Goal: Transaction & Acquisition: Purchase product/service

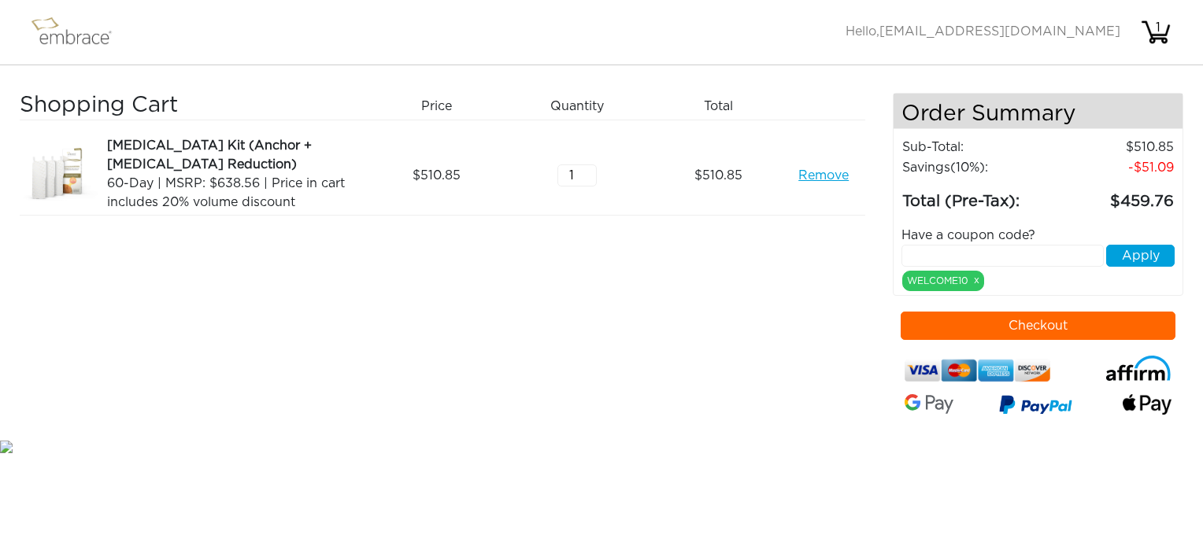
click at [983, 249] on input "text" at bounding box center [1002, 256] width 202 height 22
type input "CRM30OFF"
click at [1145, 258] on button "Apply" at bounding box center [1140, 256] width 68 height 22
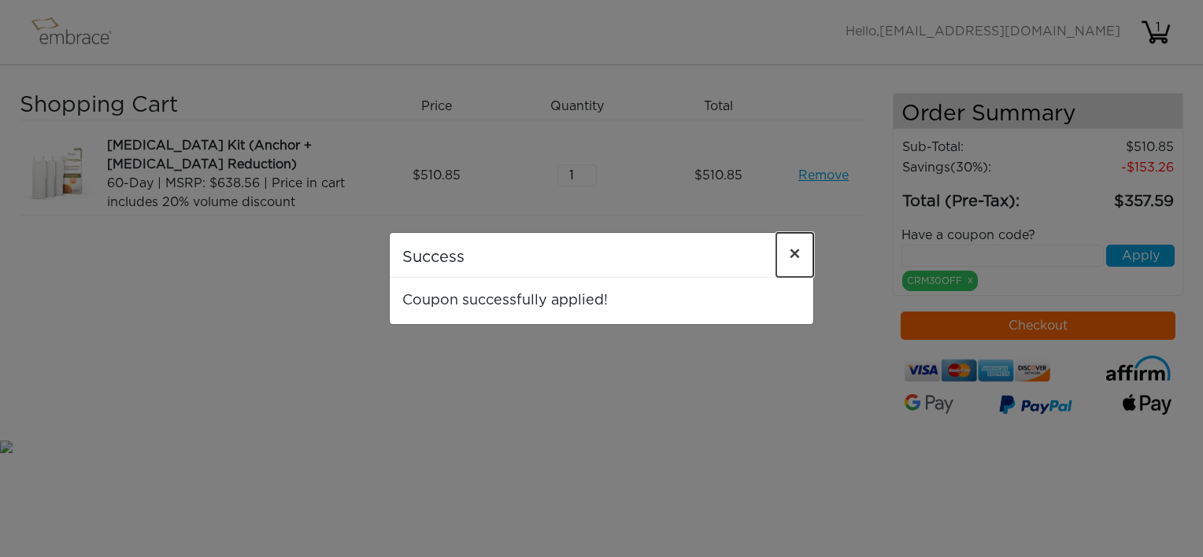
click at [790, 256] on span "×" at bounding box center [795, 255] width 12 height 19
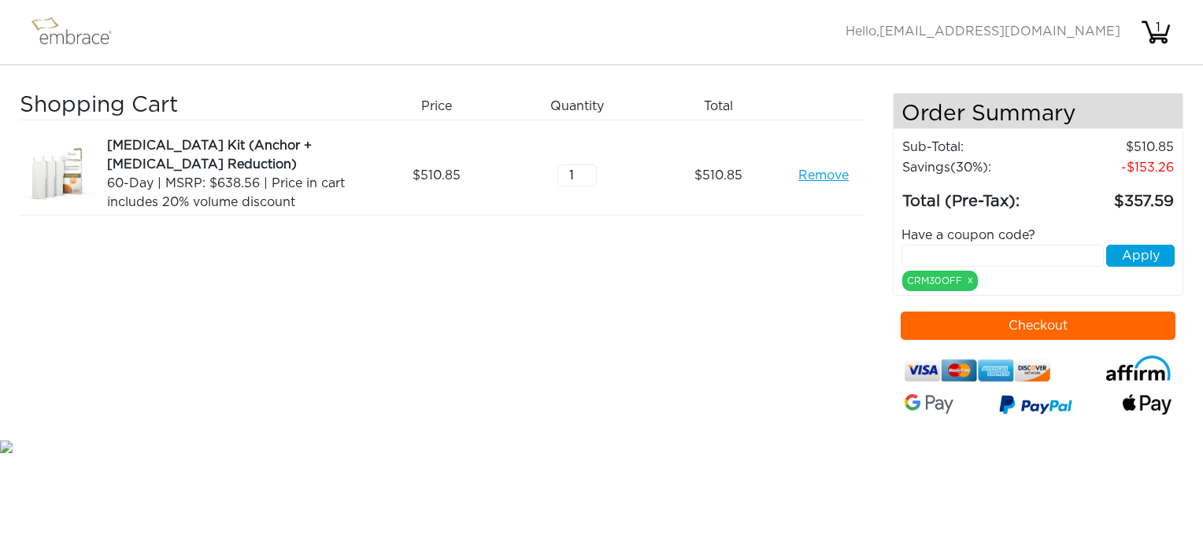
click at [772, 356] on div "Shopping Cart Price Quantity Qty Total Breast Lift Kit (Anchor + Areola Reducti…" at bounding box center [456, 265] width 873 height 344
click at [973, 279] on div "CRM30OFF x" at bounding box center [940, 281] width 76 height 20
click at [969, 283] on link "x" at bounding box center [970, 280] width 6 height 14
click at [825, 180] on link "Remove" at bounding box center [823, 175] width 50 height 19
click at [937, 253] on input "text" at bounding box center [1002, 256] width 202 height 22
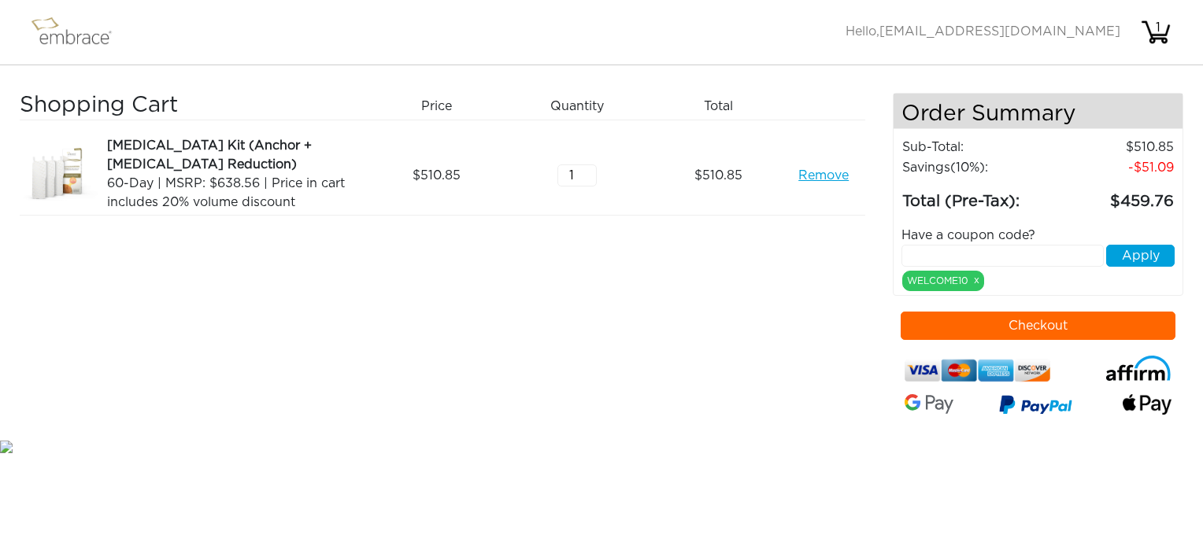
paste input "CRM30OFF"
type input "CRM30OFF"
click at [1127, 254] on button "Apply" at bounding box center [1140, 256] width 68 height 22
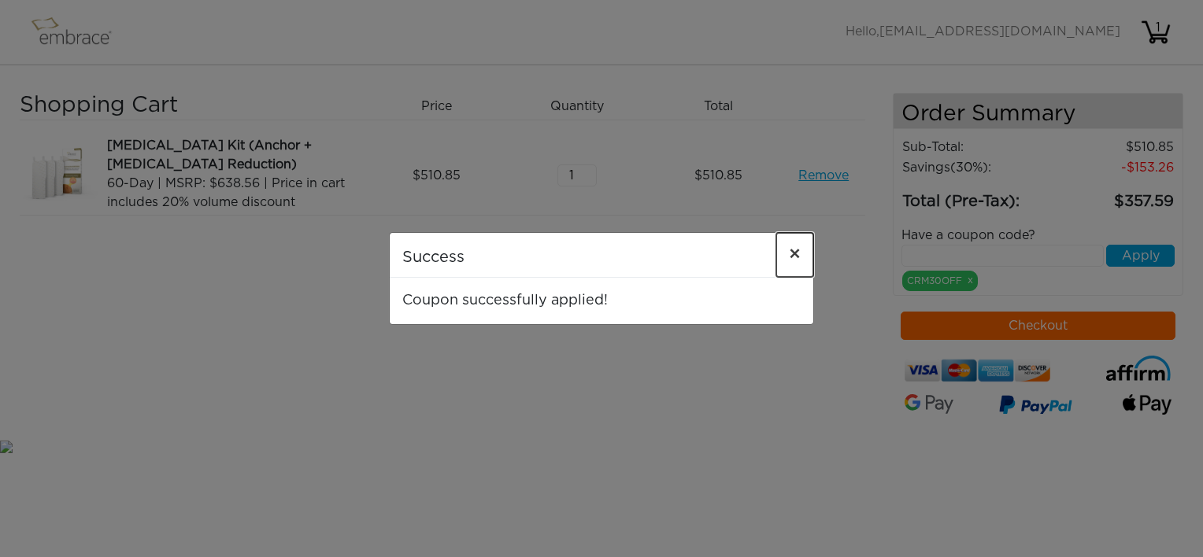
click at [790, 255] on span "×" at bounding box center [795, 255] width 12 height 19
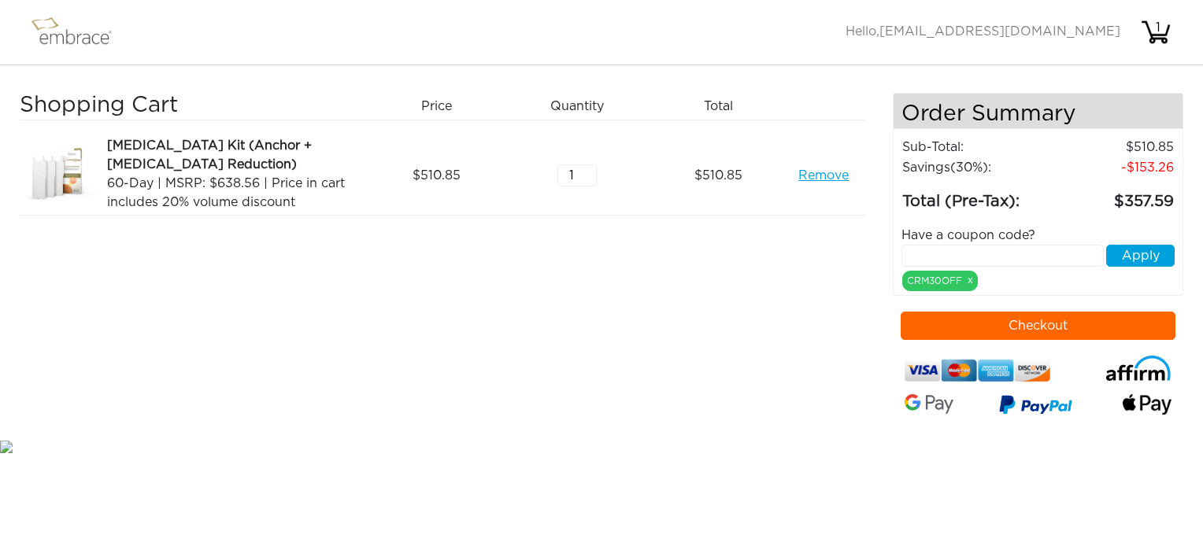
drag, startPoint x: 814, startPoint y: 170, endPoint x: 619, endPoint y: 126, distance: 200.1
click at [813, 172] on link "Remove" at bounding box center [823, 175] width 50 height 19
